Goal: Information Seeking & Learning: Learn about a topic

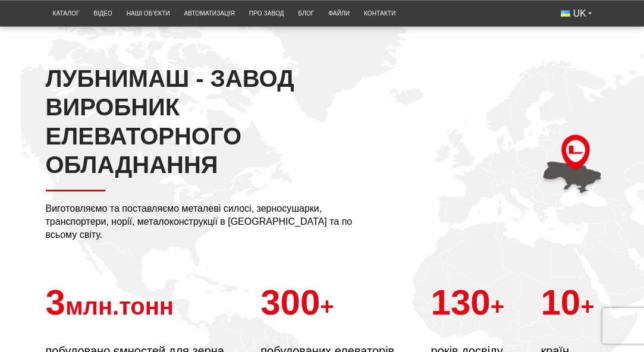
scroll to position [119, 0]
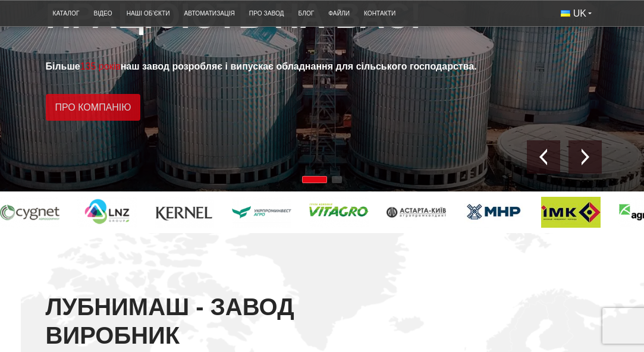
click at [89, 108] on link "Про компанію" at bounding box center [93, 107] width 95 height 27
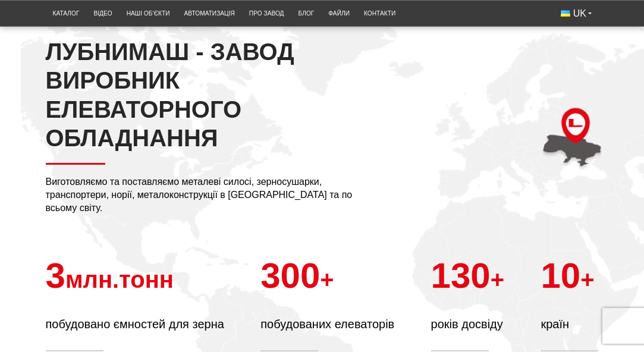
scroll to position [297, 0]
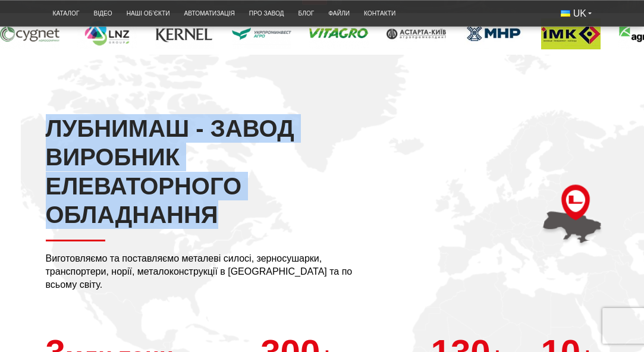
drag, startPoint x: 41, startPoint y: 127, endPoint x: 266, endPoint y: 209, distance: 239.3
click at [266, 209] on div "ЛУБНИМАШ - ЗАВОД ВИРОБНИК ЕЛЕВАТОРНОГО ОБЛАДНАННЯ Виготовляємо та поставляємо м…" at bounding box center [322, 271] width 571 height 314
copy h2 "ЛУБНИМАШ - ЗАВОД ВИРОБНИК ЕЛЕВАТОРНОГО ОБЛАДНАННЯ"
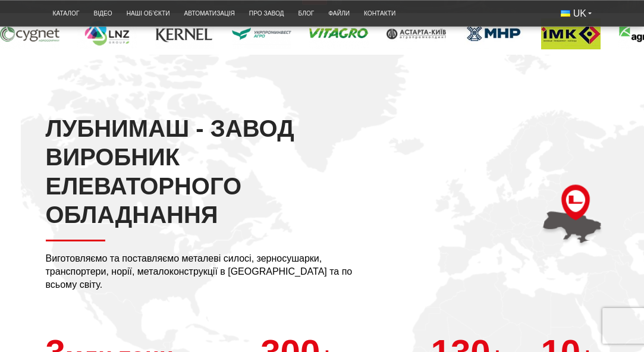
drag, startPoint x: 159, startPoint y: 293, endPoint x: 101, endPoint y: 291, distance: 58.9
click at [155, 293] on div "ЛУБНИМАШ - ЗАВОД ВИРОБНИК ЕЛЕВАТОРНОГО ОБЛАДНАННЯ Виготовляємо та поставляємо м…" at bounding box center [322, 271] width 571 height 314
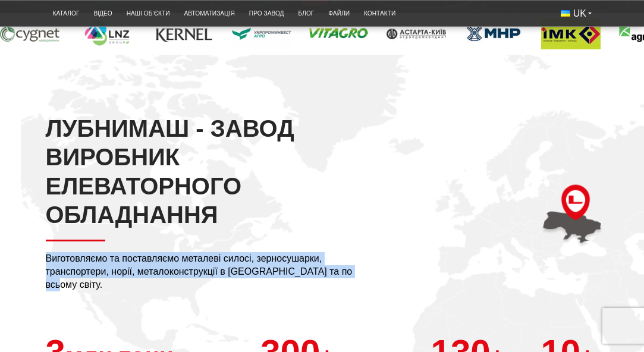
drag, startPoint x: 46, startPoint y: 257, endPoint x: 348, endPoint y: 271, distance: 301.8
click at [348, 271] on p "Виготовляємо та поставляємо металеві силосі, зерносушарки, транспортери, норії,…" at bounding box center [203, 272] width 315 height 40
copy p "Виготовляємо та поставляємо металеві силосі, зерносушарки, транспортери, норії,…"
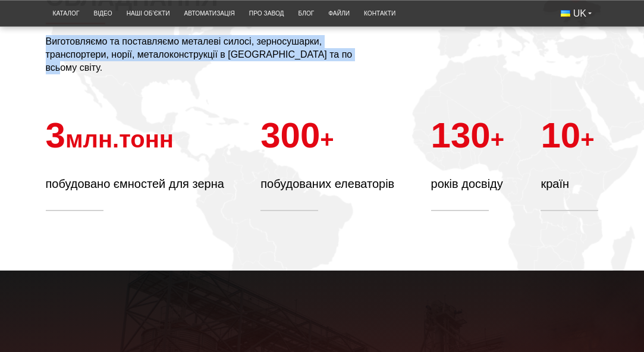
scroll to position [535, 0]
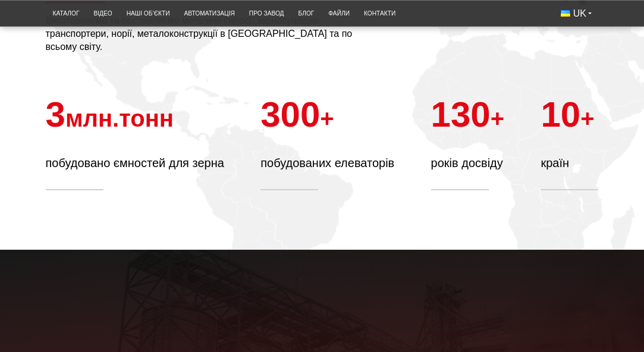
click at [331, 192] on section "ЛУБНИМАШ - ЗАВОД ВИРОБНИК ЕЛЕВАТОРНОГО ОБЛАДНАННЯ Виготовляємо та поставляємо м…" at bounding box center [322, 33] width 644 height 433
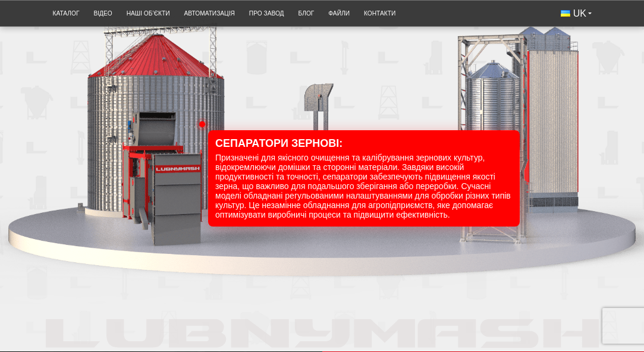
scroll to position [1249, 0]
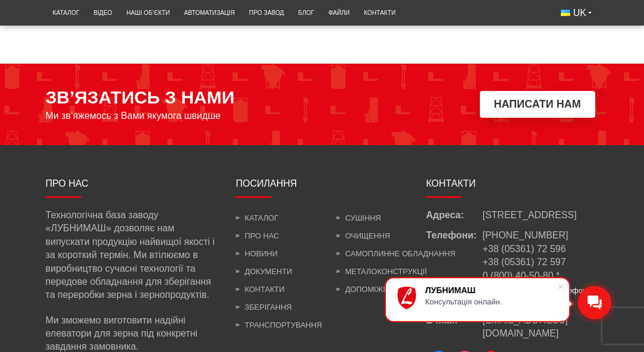
scroll to position [714, 0]
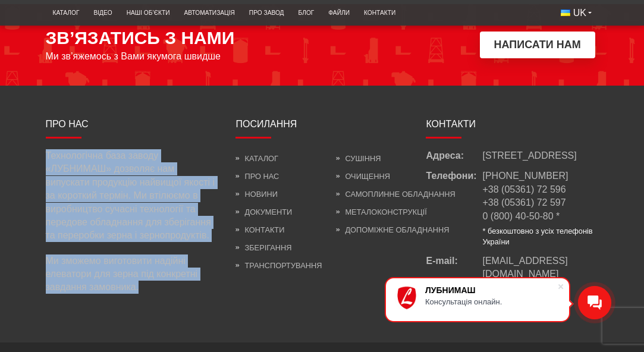
drag, startPoint x: 45, startPoint y: 152, endPoint x: 141, endPoint y: 258, distance: 142.7
click at [148, 289] on div "Технологічна база заводу «ЛУБНИМАШ» дозволяє нам випускати продукцію найвищої я…" at bounding box center [132, 221] width 172 height 145
copy div "Технологічна база заводу «ЛУБНИМАШ» дозволяє нам випускати продукцію найвищої я…"
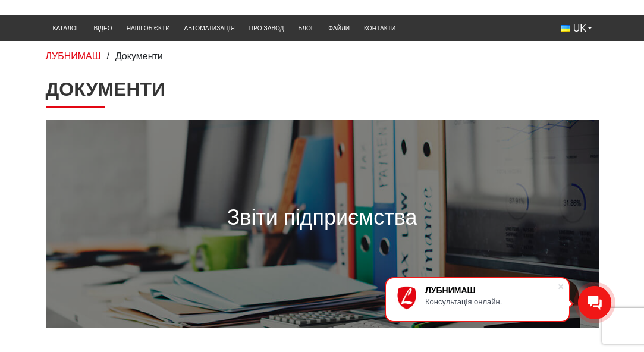
scroll to position [0, 0]
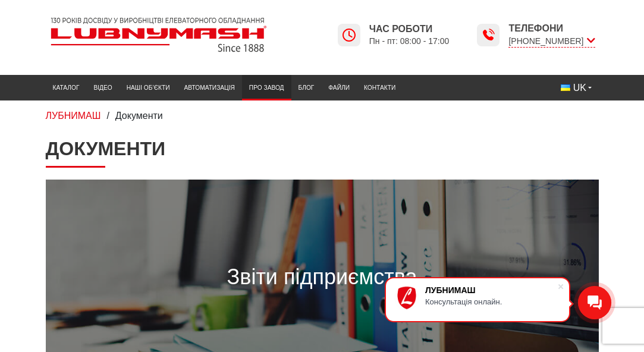
click at [271, 83] on link "Про завод" at bounding box center [266, 88] width 49 height 20
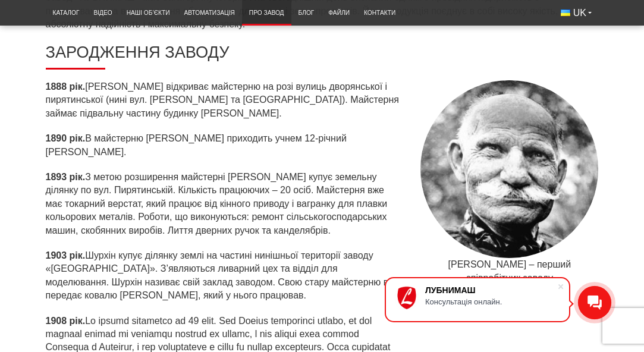
scroll to position [416, 0]
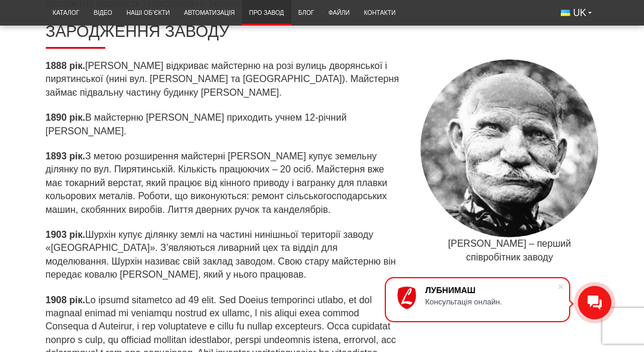
click at [340, 212] on p "1893 рік. З метою розширення майстерні Шурхін купує земельну ділянку по вул. Пи…" at bounding box center [224, 183] width 356 height 67
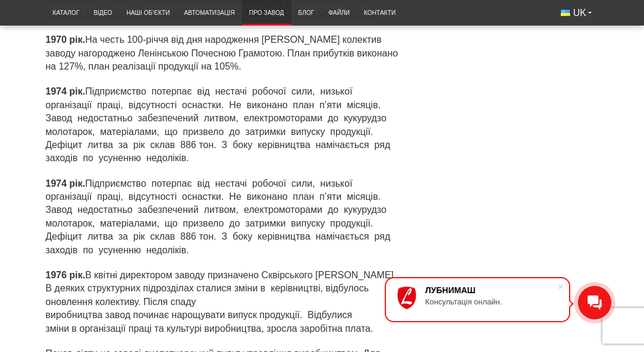
scroll to position [2795, 0]
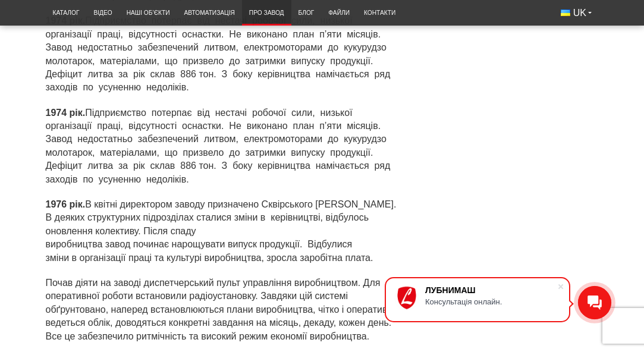
click at [513, 176] on div at bounding box center [509, 178] width 178 height 431
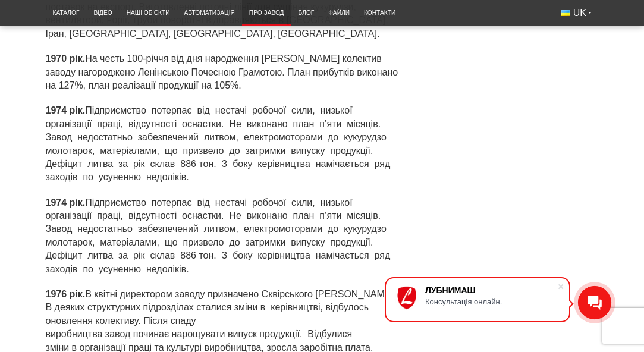
scroll to position [2438, 0]
